Goal: Find contact information: Find contact information

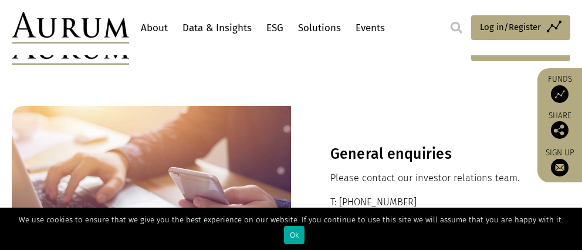
scroll to position [512, 0]
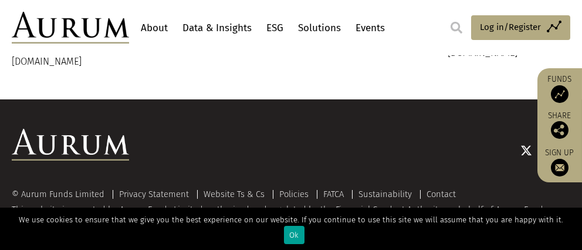
click at [305, 235] on div "Ok" at bounding box center [294, 234] width 21 height 18
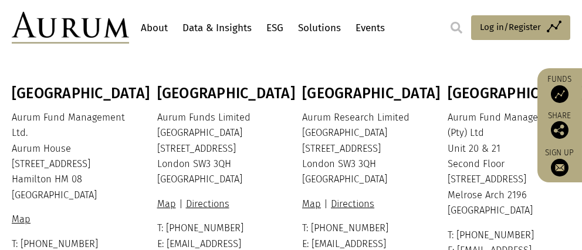
scroll to position [298, 0]
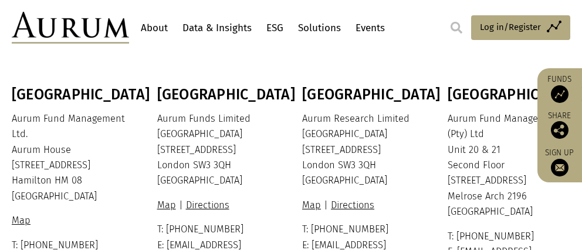
drag, startPoint x: 11, startPoint y: 150, endPoint x: 79, endPoint y: 151, distance: 68.1
click at [79, 151] on div "Bermuda Aurum Fund Management Ltd. [GEOGRAPHIC_DATA] [STREET_ADDRESS][PERSON_NA…" at bounding box center [291, 184] width 582 height 197
click at [60, 150] on p "Aurum Fund Management Ltd. [GEOGRAPHIC_DATA] [STREET_ADDRESS][PERSON_NAME]" at bounding box center [72, 157] width 120 height 93
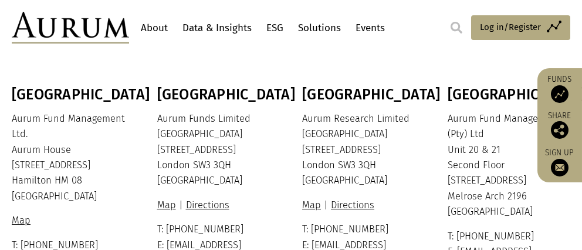
copy p "HM 08"
drag, startPoint x: 54, startPoint y: 181, endPoint x: 83, endPoint y: 184, distance: 29.5
click at [83, 184] on p "Aurum Fund Management Ltd. [GEOGRAPHIC_DATA] [STREET_ADDRESS][PERSON_NAME]" at bounding box center [72, 157] width 120 height 93
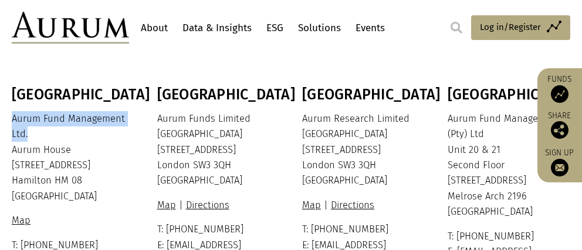
drag, startPoint x: 12, startPoint y: 115, endPoint x: 32, endPoint y: 133, distance: 26.6
click at [32, 133] on p "Aurum Fund Management Ltd. [GEOGRAPHIC_DATA] [STREET_ADDRESS][PERSON_NAME]" at bounding box center [72, 157] width 120 height 93
copy p "Aurum Fund Management Ltd."
